Goal: Register for event/course

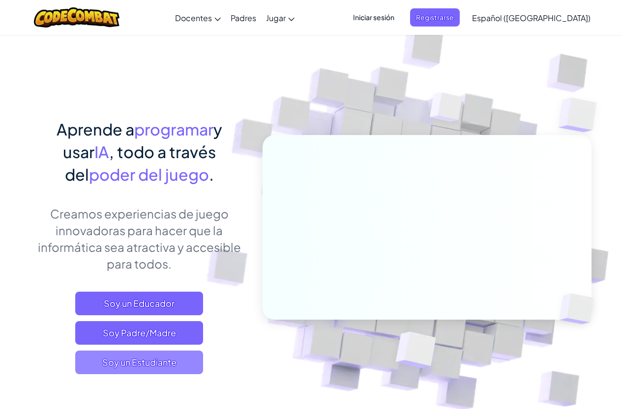
click at [147, 359] on span "Soy un Estudiante" at bounding box center [139, 363] width 128 height 24
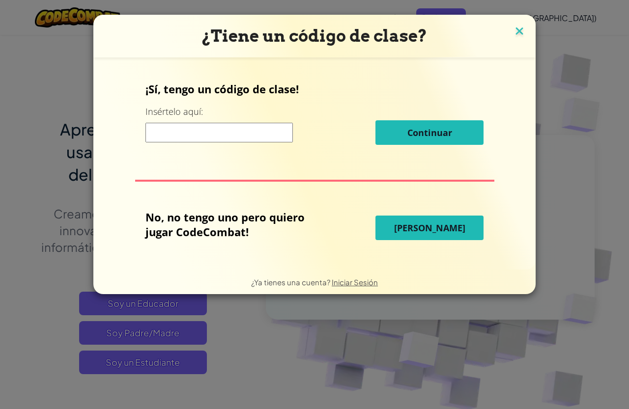
click at [522, 29] on img at bounding box center [519, 32] width 13 height 15
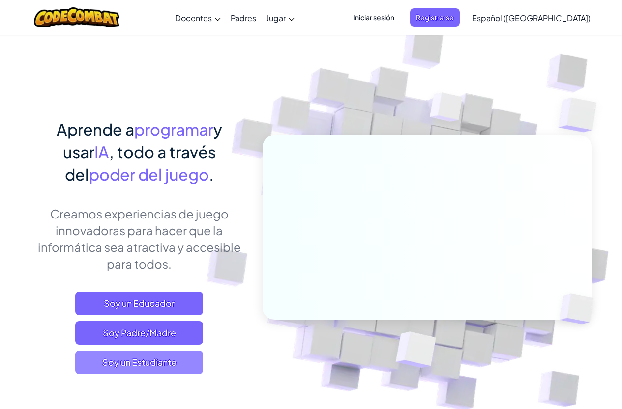
click at [174, 363] on span "Soy un Estudiante" at bounding box center [139, 363] width 128 height 24
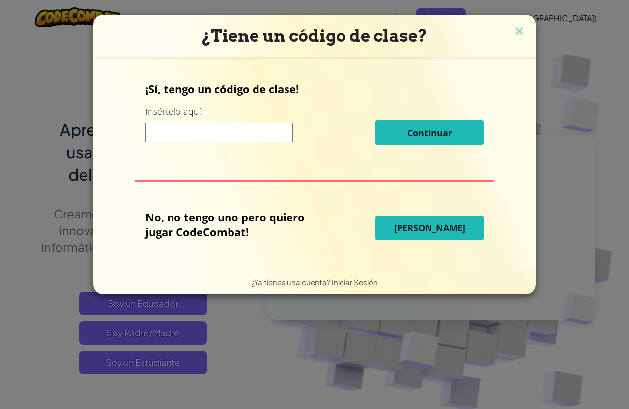
click at [413, 218] on button "[PERSON_NAME]" at bounding box center [429, 228] width 108 height 25
click at [423, 226] on span "[PERSON_NAME]" at bounding box center [429, 228] width 71 height 12
click at [407, 137] on span "Continuar" at bounding box center [429, 133] width 45 height 12
click at [527, 23] on div "¿Tiene un código de clase?" at bounding box center [314, 36] width 442 height 43
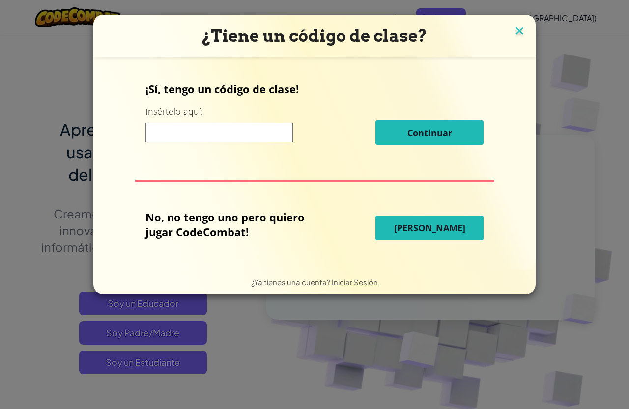
click at [523, 27] on img at bounding box center [519, 32] width 13 height 15
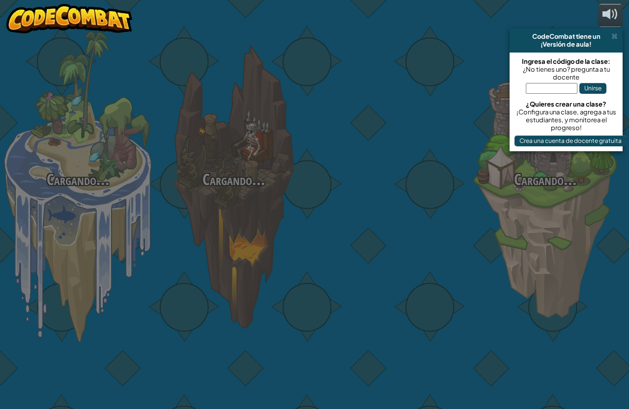
select select "es-419"
